Goal: Transaction & Acquisition: Purchase product/service

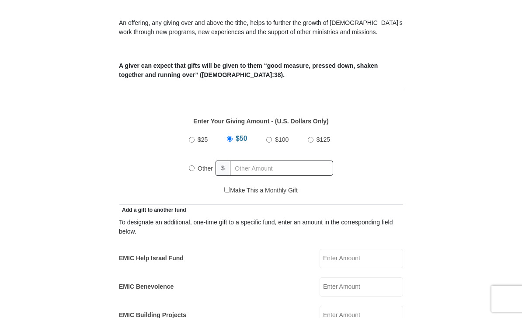
scroll to position [321, 0]
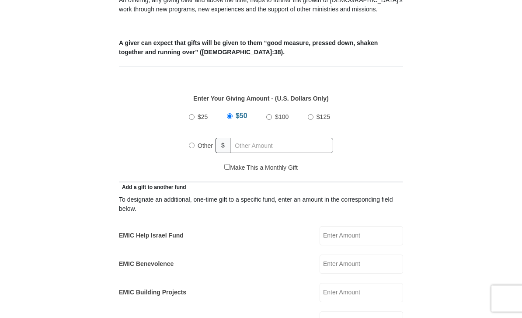
click at [191, 148] on input "Other" at bounding box center [192, 146] width 6 height 6
radio input "true"
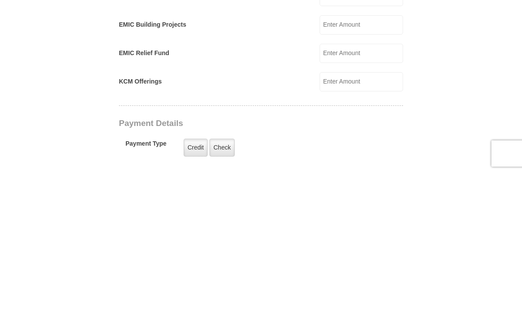
scroll to position [443, 0]
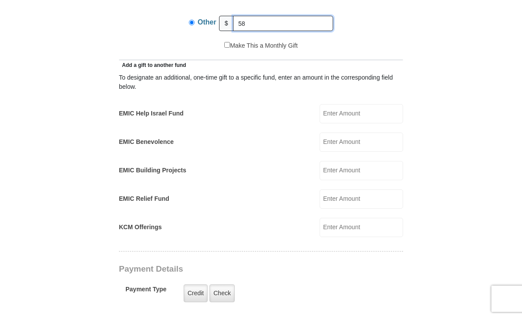
type input "5"
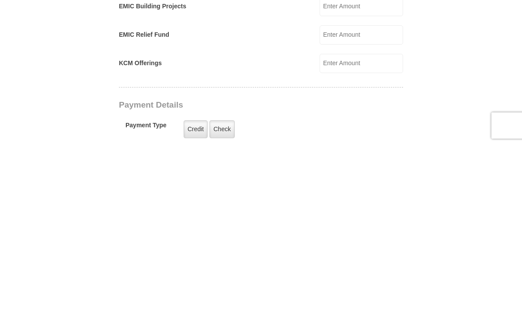
click at [357, 227] on input "KCM Offerings" at bounding box center [362, 236] width 84 height 19
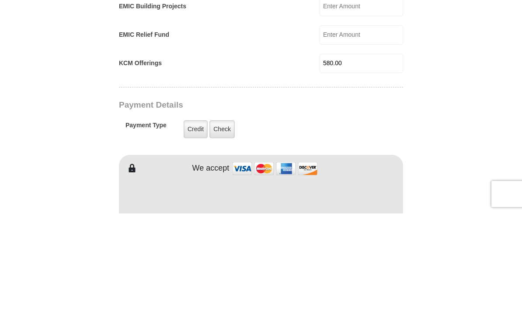
scroll to position [503, 0]
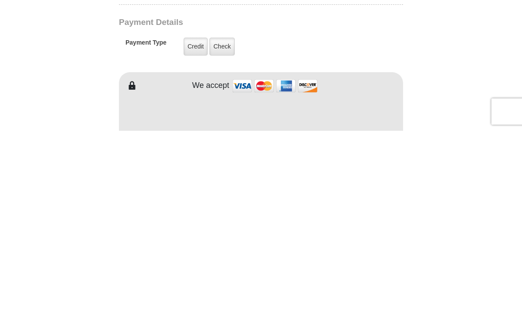
type input "580.00"
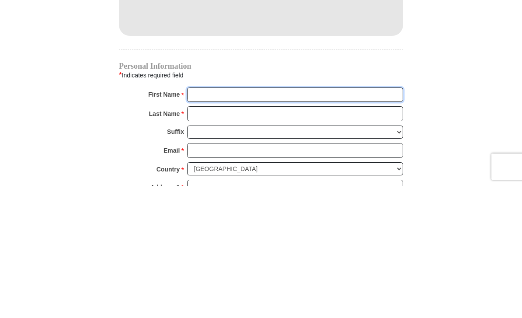
click at [195, 219] on input "First Name *" at bounding box center [295, 226] width 216 height 15
type input "Tatyana"
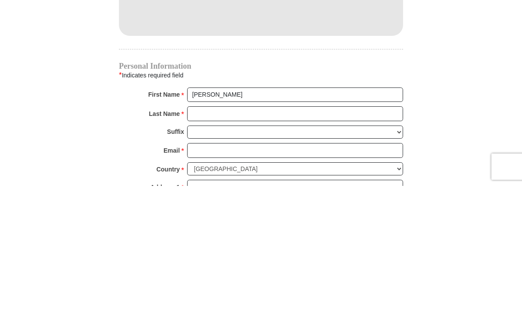
click at [195, 238] on input "Last Name *" at bounding box center [295, 245] width 216 height 15
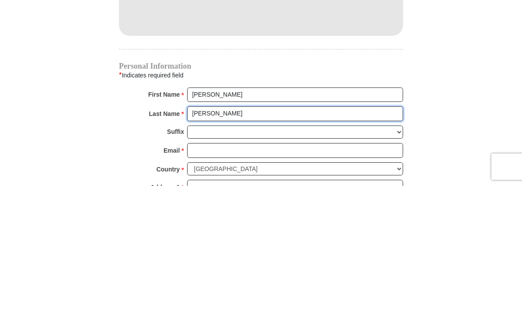
type input "Merryman"
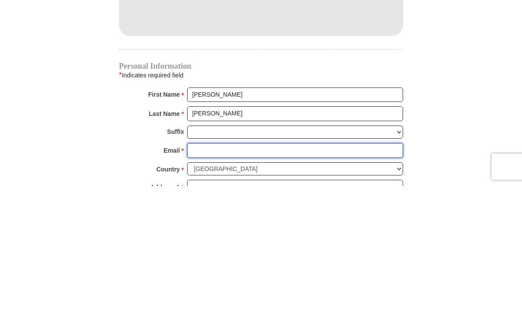
click at [199, 275] on input "Email *" at bounding box center [295, 282] width 216 height 15
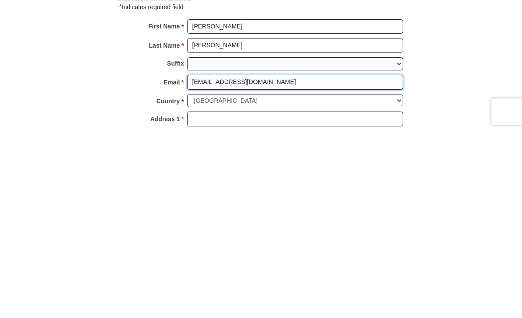
type input "fashionatelier@ymail.com"
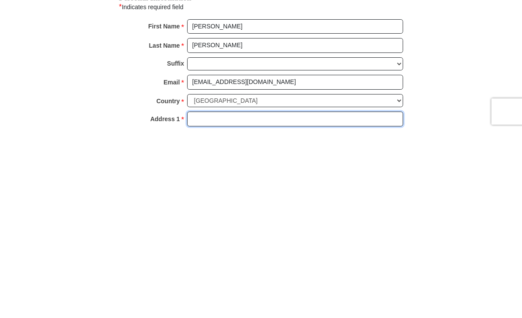
click at [199, 299] on input "Address 1 *" at bounding box center [295, 306] width 216 height 15
type input "1030 Brinkley Rd"
type input "Murfreesboro"
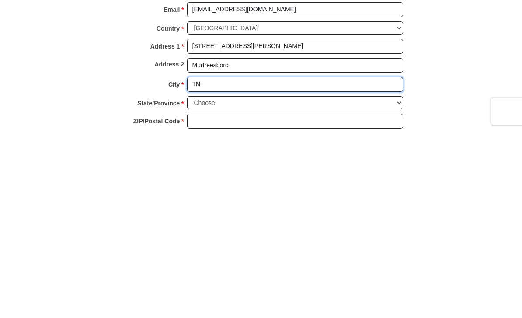
type input "T"
click at [237, 245] on input "Murfreesboro" at bounding box center [295, 252] width 216 height 15
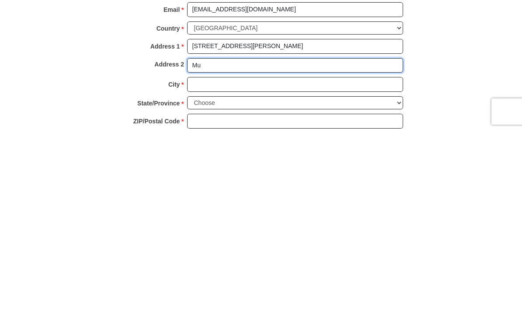
type input "M"
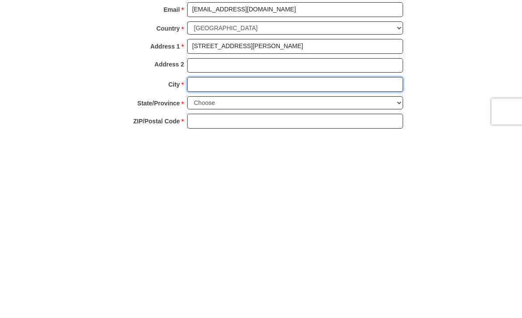
click at [202, 264] on input "City *" at bounding box center [295, 271] width 216 height 15
type input "Murfreesboro"
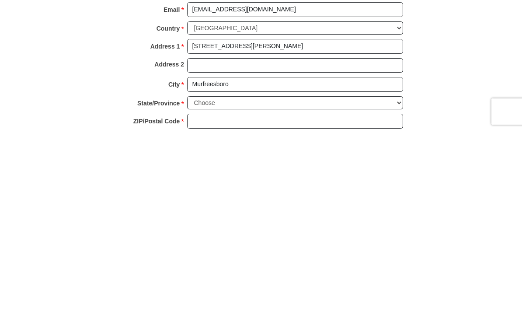
click at [199, 283] on select "Choose Alabama Alaska American Samoa Arizona Arkansas Armed Forces Americas Arm…" at bounding box center [295, 290] width 216 height 14
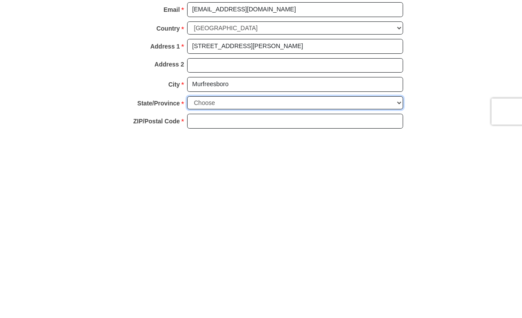
scroll to position [963, 0]
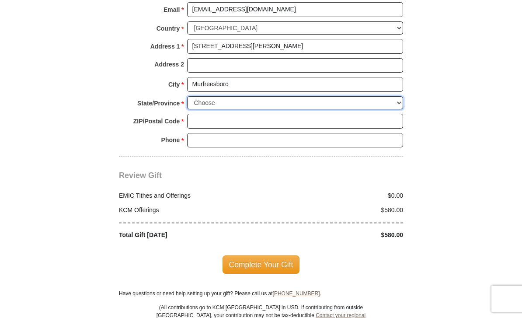
select select "TN"
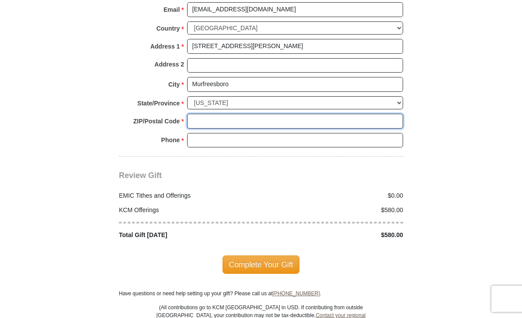
click at [197, 114] on input "ZIP/Postal Code *" at bounding box center [295, 121] width 216 height 15
type input "37128"
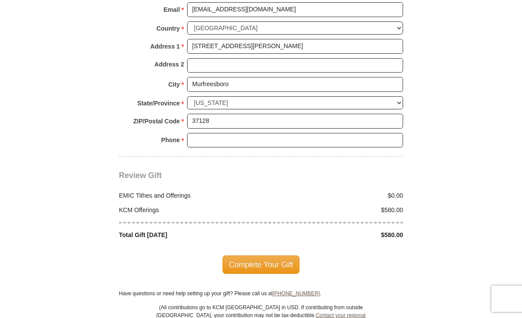
click at [198, 134] on input "Phone * *" at bounding box center [295, 140] width 216 height 15
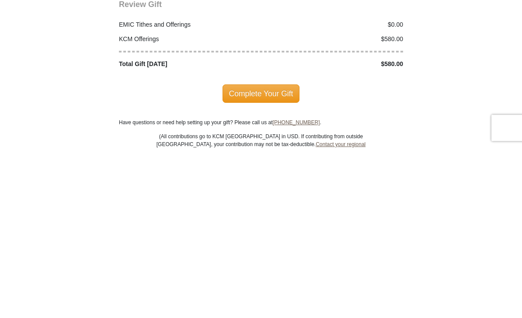
type input "615-542-2395"
click at [263, 255] on span "Complete Your Gift" at bounding box center [261, 264] width 77 height 18
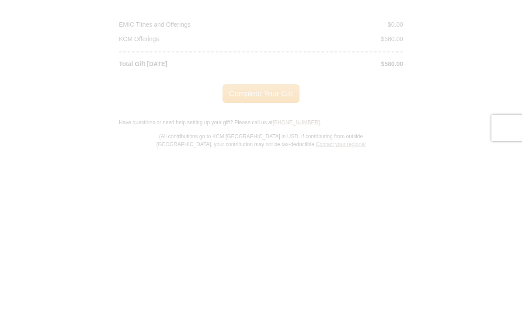
scroll to position [1134, 0]
